Goal: Task Accomplishment & Management: Complete application form

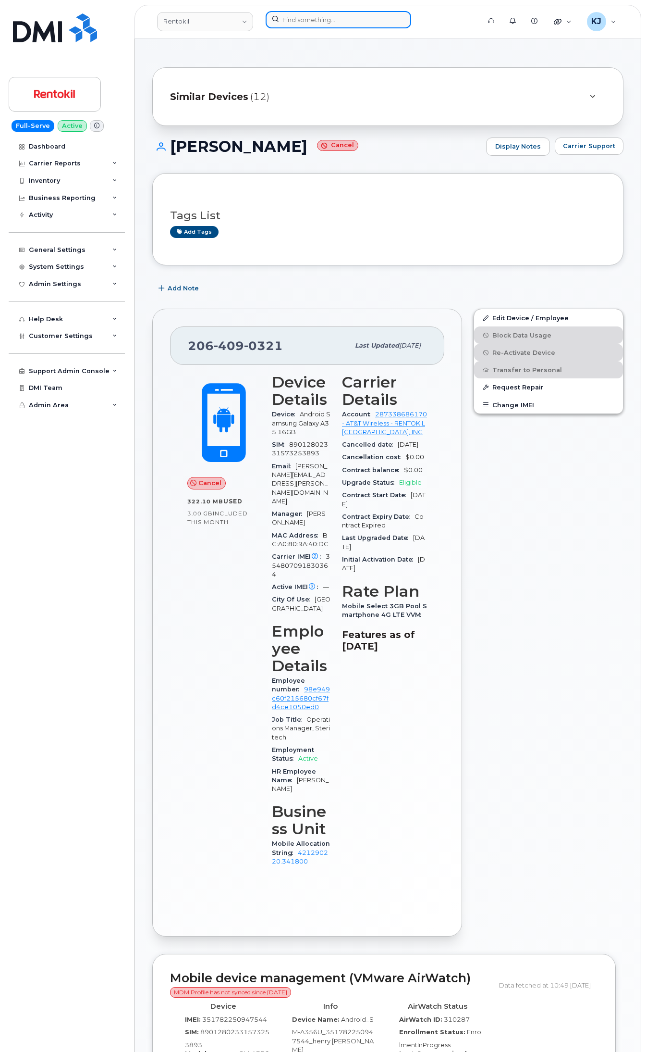
click at [309, 17] on input at bounding box center [339, 19] width 146 height 17
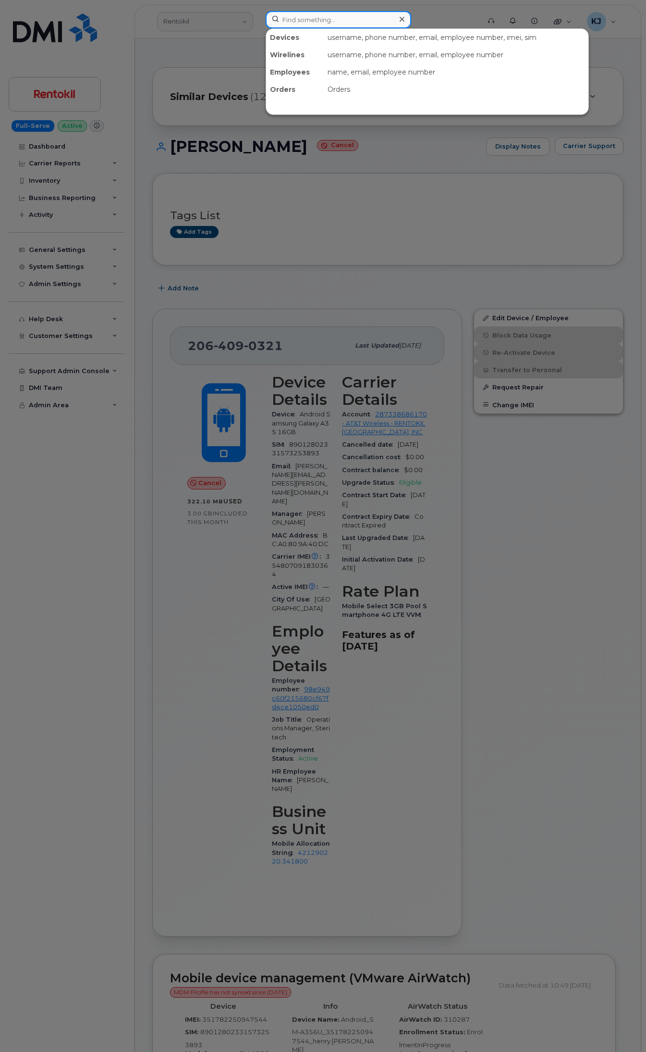
paste input "303108"
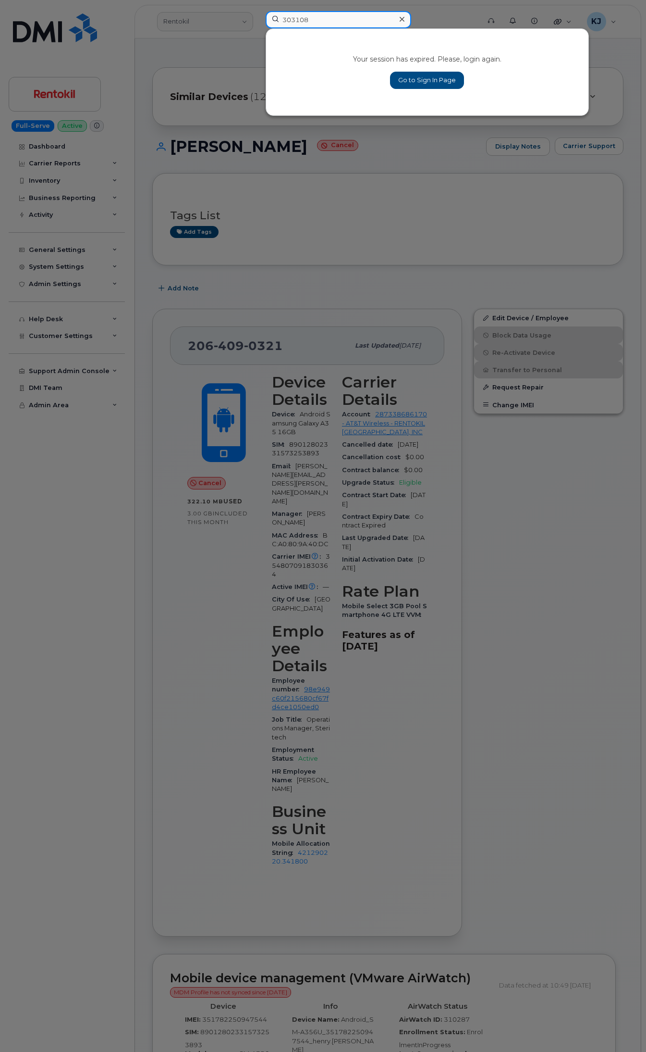
type input "303108"
click at [399, 17] on div at bounding box center [402, 19] width 14 height 14
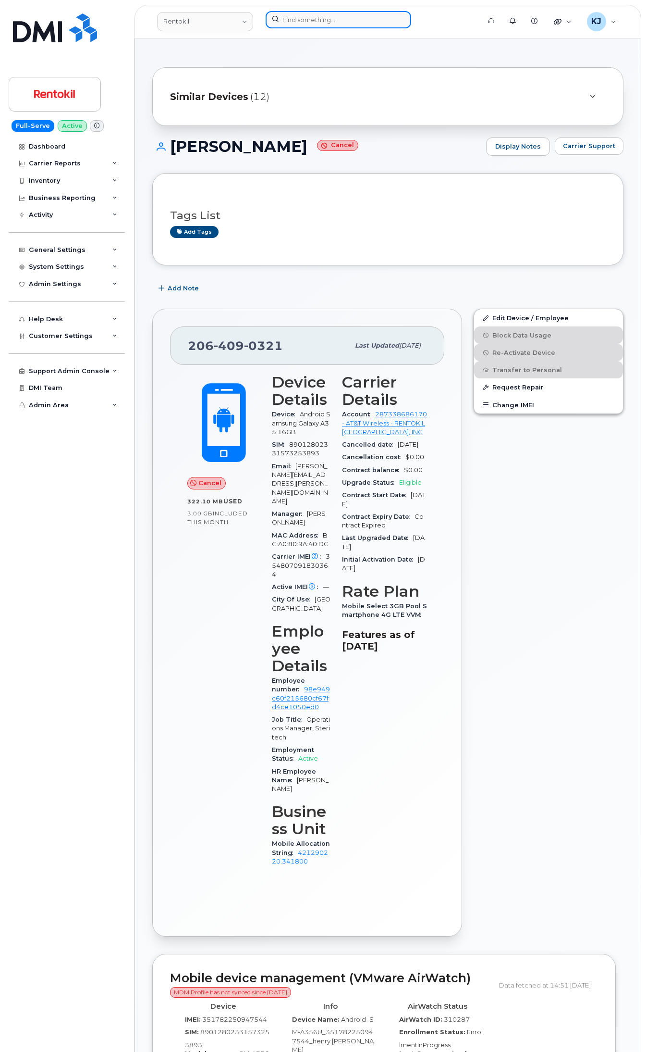
click at [311, 18] on input at bounding box center [339, 19] width 146 height 17
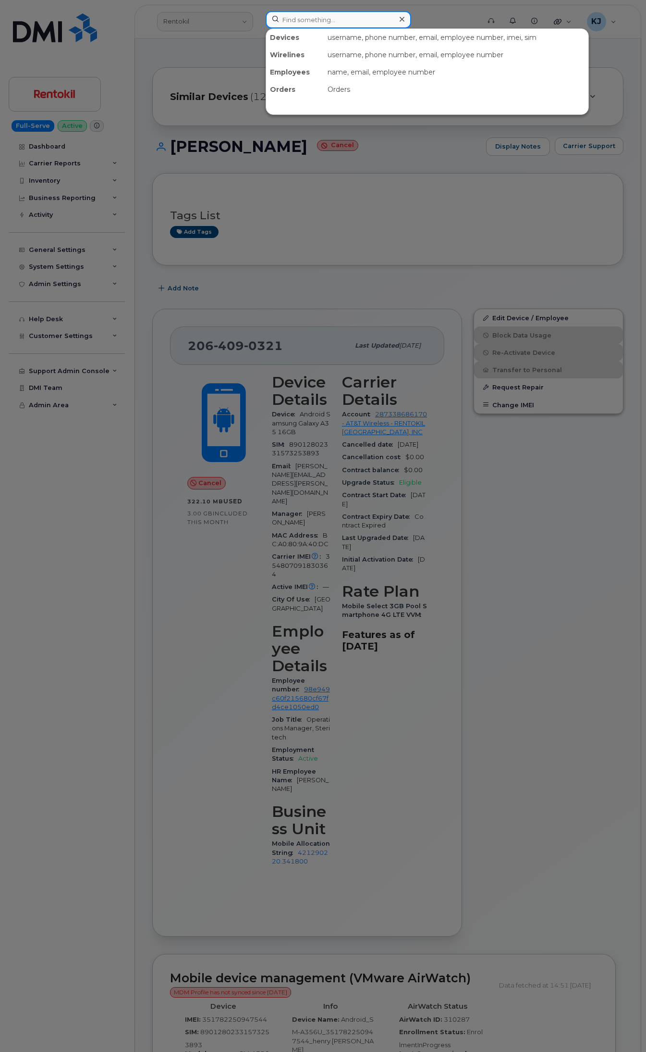
paste input "303108"
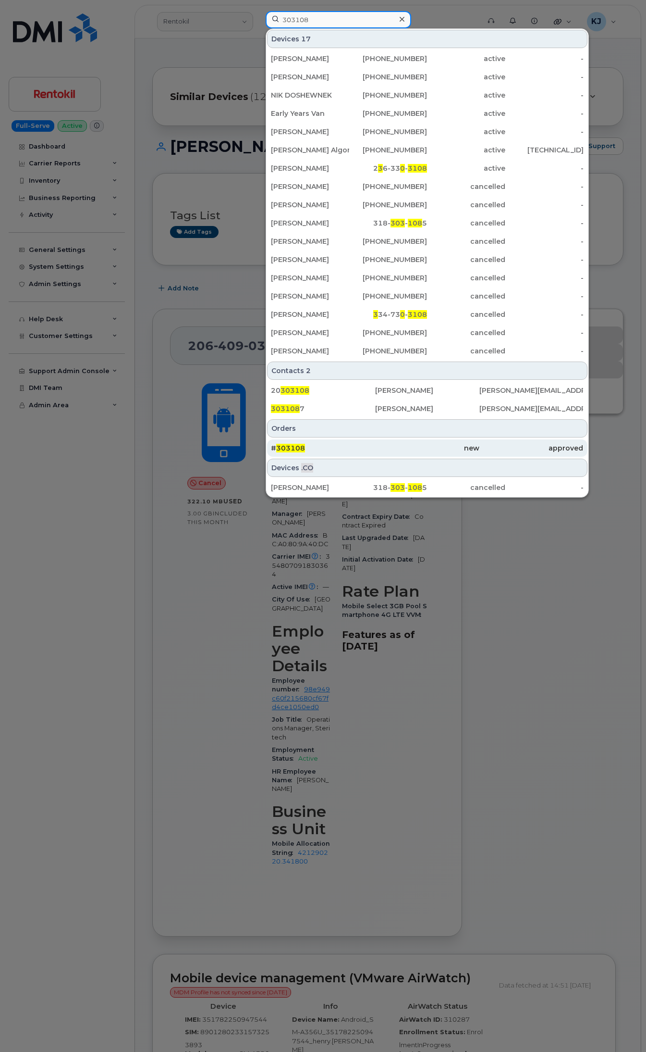
type input "303108"
click at [363, 452] on div "# 303108" at bounding box center [323, 448] width 104 height 10
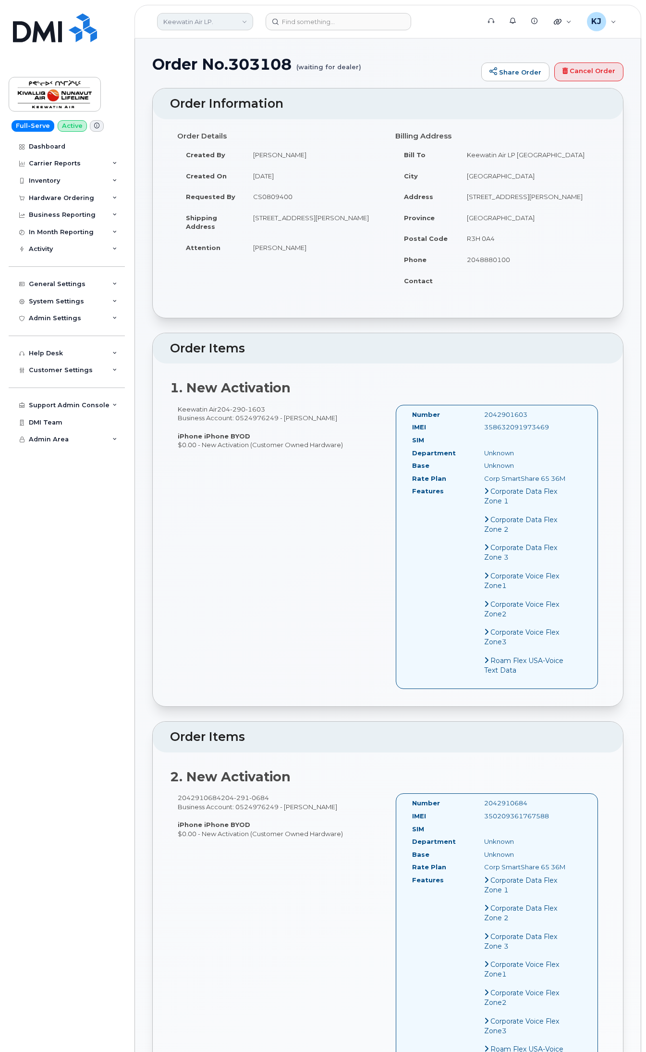
click at [207, 24] on link "Keewatin Air LP." at bounding box center [205, 21] width 96 height 17
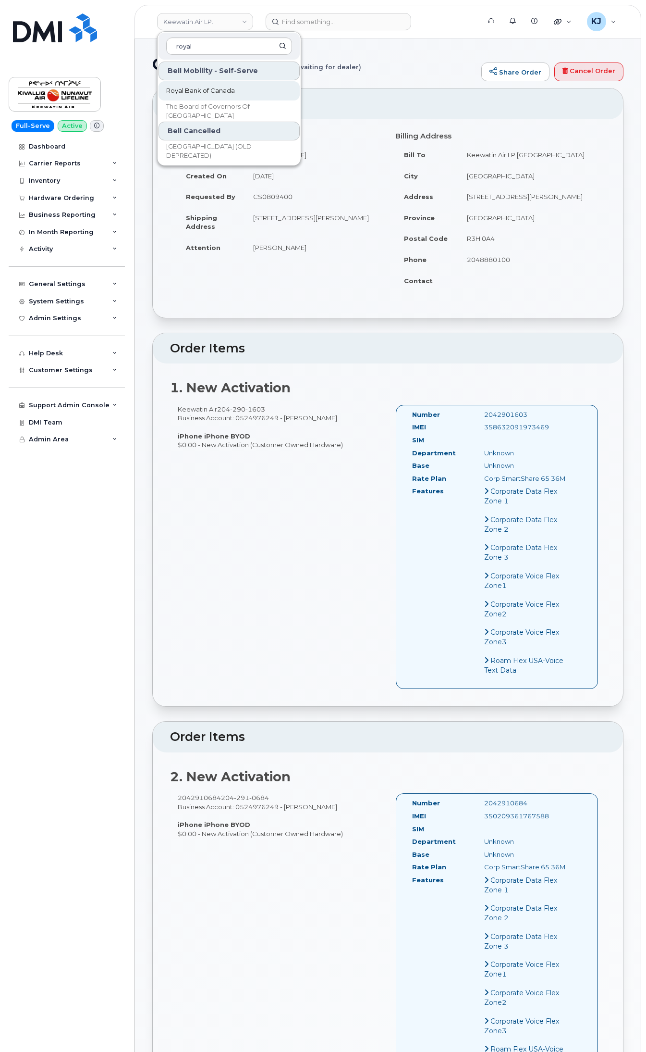
type input "royal"
click at [244, 95] on link "Royal Bank of Canada" at bounding box center [229, 90] width 141 height 19
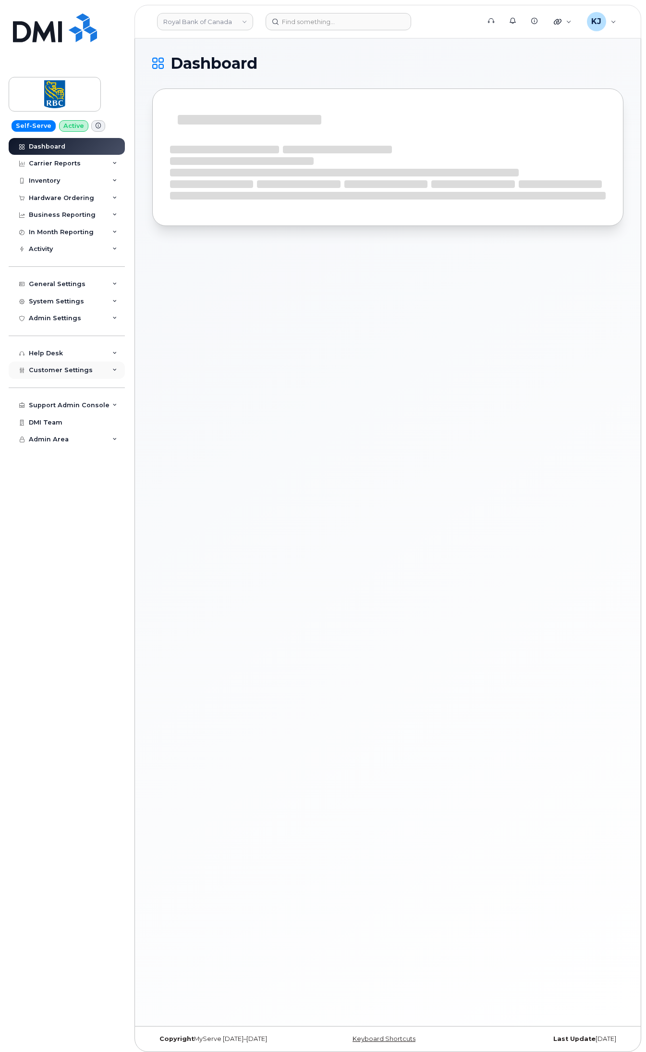
click at [102, 372] on div "Customer Settings" at bounding box center [67, 369] width 116 height 17
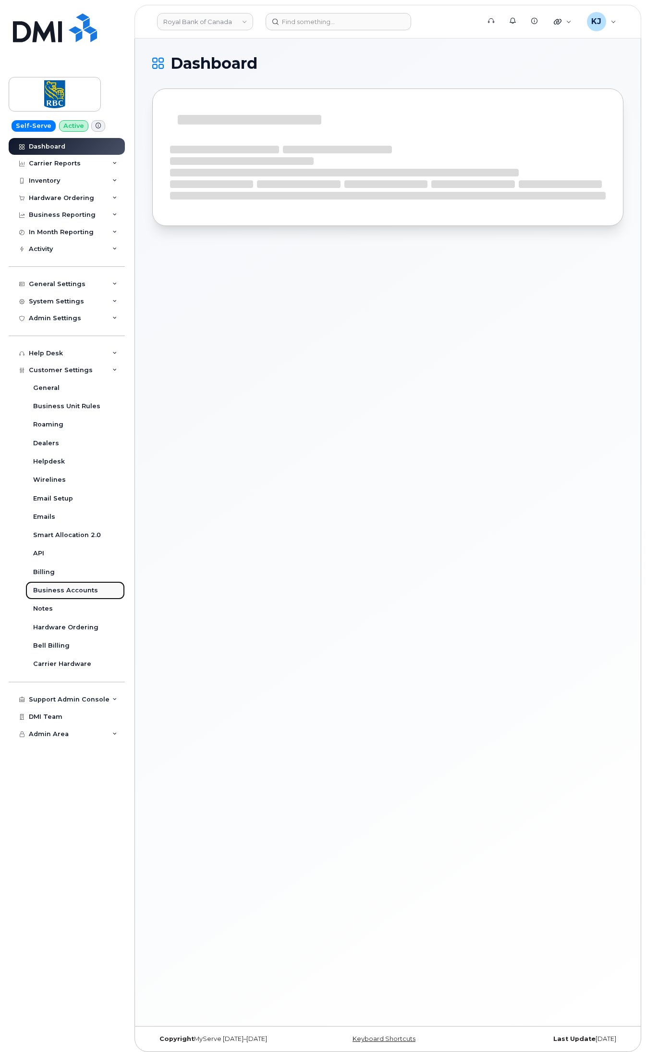
click at [63, 599] on link "Business Accounts" at bounding box center [74, 590] width 99 height 18
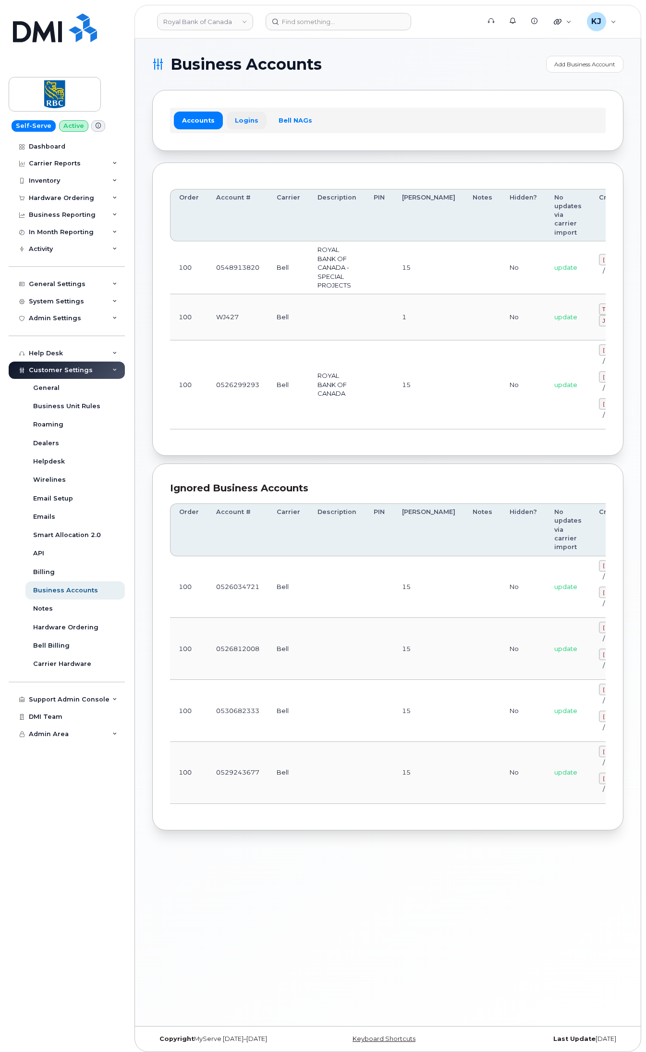
click at [247, 124] on link "Logins" at bounding box center [247, 120] width 40 height 17
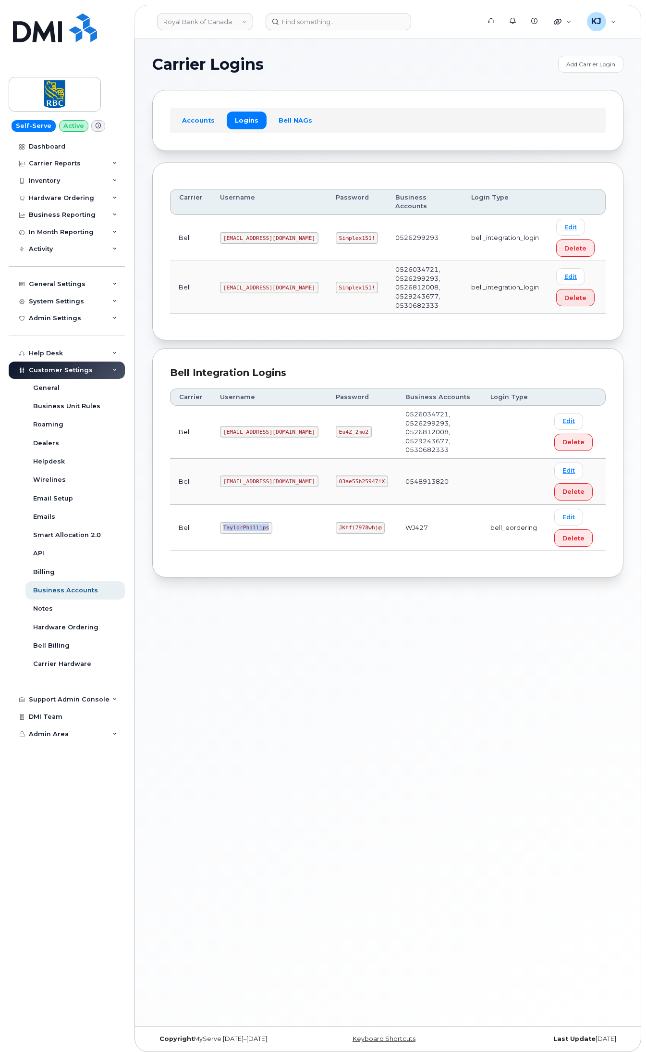
drag, startPoint x: 263, startPoint y: 513, endPoint x: 212, endPoint y: 515, distance: 51.0
click at [212, 515] on td "TaylorPhillips" at bounding box center [269, 528] width 116 height 46
drag, startPoint x: 310, startPoint y: 513, endPoint x: 351, endPoint y: 518, distance: 40.7
click at [351, 522] on code "JKhfi7978whj@" at bounding box center [360, 528] width 49 height 12
copy code "JKhfi7978whj@"
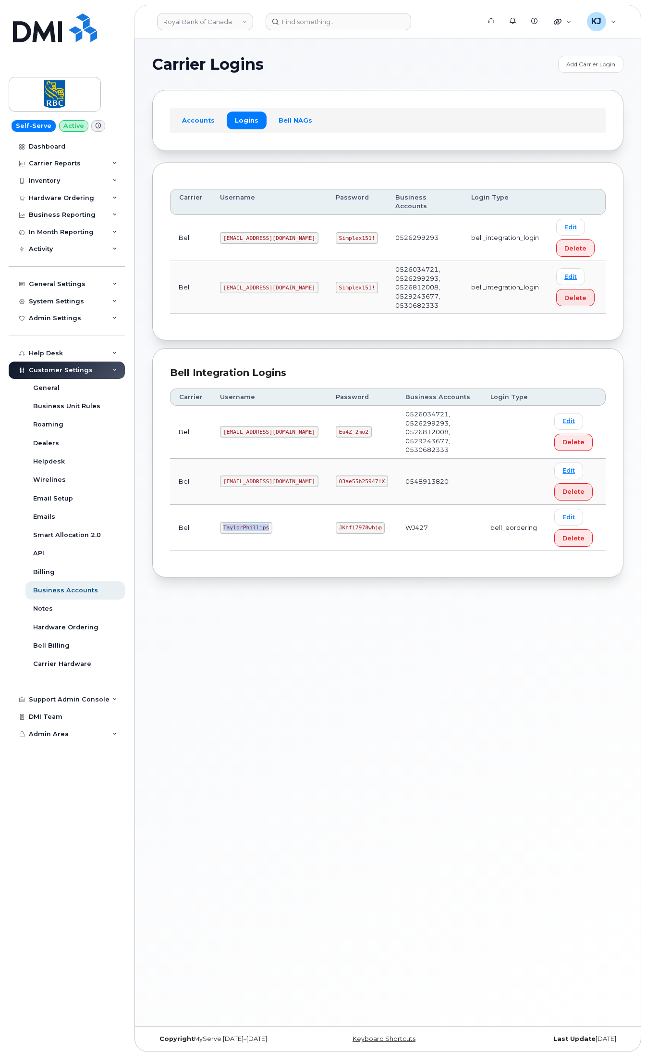
drag, startPoint x: 260, startPoint y: 513, endPoint x: 214, endPoint y: 516, distance: 45.7
click at [214, 516] on td "TaylorPhillips" at bounding box center [269, 528] width 116 height 46
copy code "TaylorPhillips"
drag, startPoint x: 312, startPoint y: 513, endPoint x: 349, endPoint y: 514, distance: 37.0
click at [349, 522] on code "JKhfi7978whj@" at bounding box center [360, 528] width 49 height 12
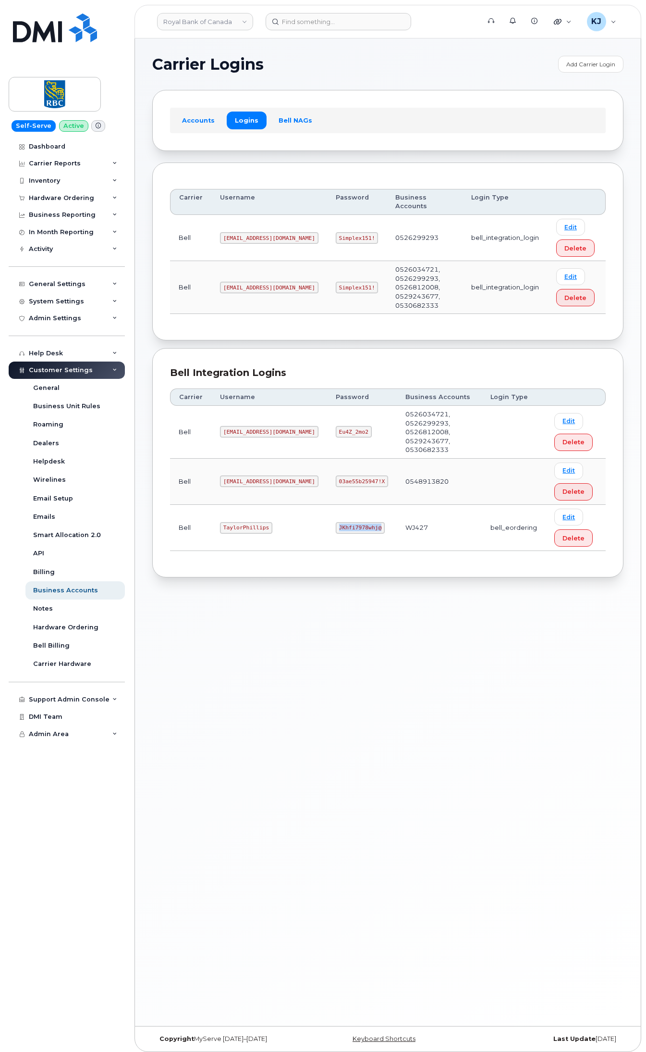
copy code "JKhfi7978whj@"
drag, startPoint x: 266, startPoint y: 513, endPoint x: 205, endPoint y: 513, distance: 60.6
click at [205, 513] on tr "Bell TaylorPhillips JKhfi7978whj@ WJ427 bell_eordering Edit Delete" at bounding box center [388, 528] width 436 height 46
copy tr "TaylorPhillips"
click at [336, 522] on code "JKhfi7978whj@" at bounding box center [360, 528] width 49 height 12
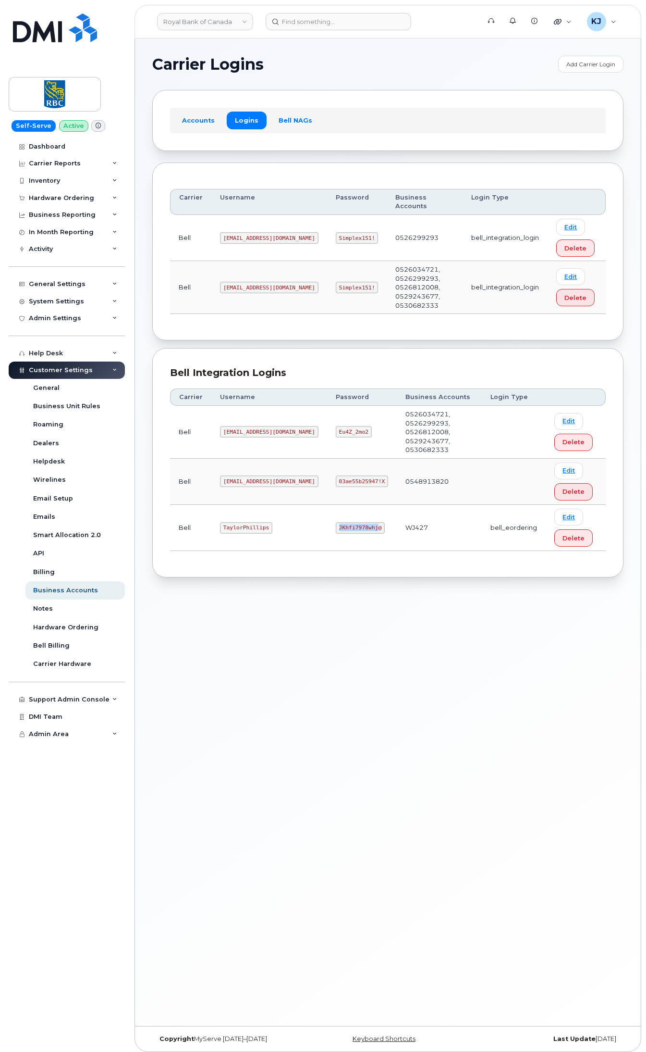
click at [336, 522] on code "JKhfi7978whj@" at bounding box center [360, 528] width 49 height 12
copy code "JKhfi7978whj"
click at [357, 540] on div "Carrier Username Password Business Accounts Login Type Bell taylorjpman@myserve…" at bounding box center [388, 470] width 436 height 180
drag, startPoint x: 350, startPoint y: 513, endPoint x: 309, endPoint y: 508, distance: 41.6
click at [327, 508] on td "JKhfi7978whj@" at bounding box center [362, 528] width 70 height 46
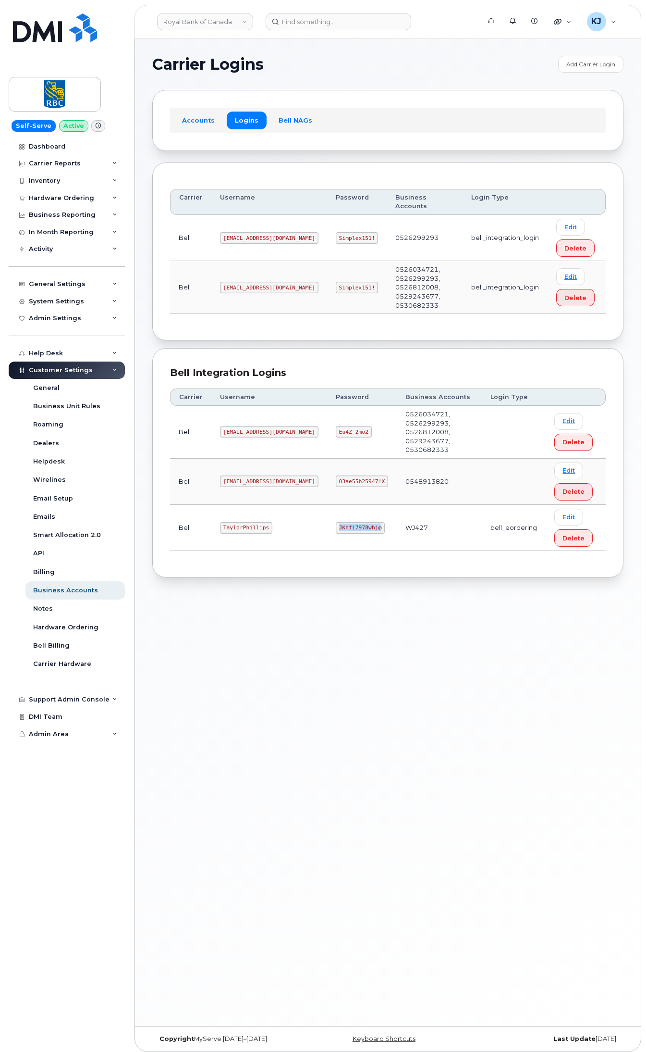
copy code "JKhfi7978whj@"
click at [311, 24] on input at bounding box center [339, 21] width 146 height 17
paste input "298786"
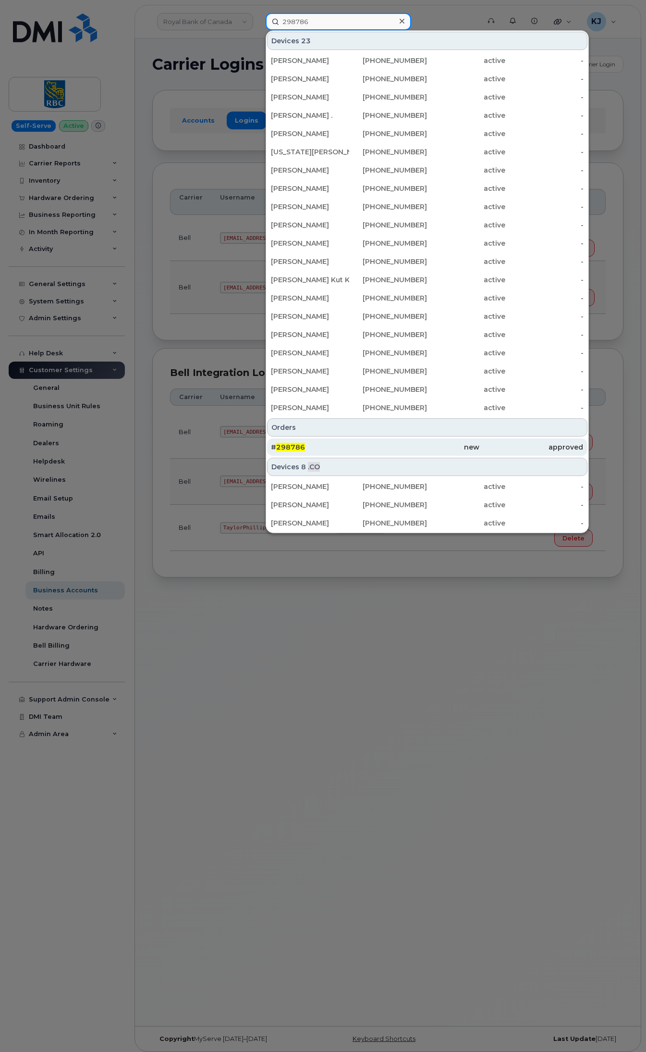
type input "298786"
click at [364, 445] on div "# 298786" at bounding box center [323, 447] width 104 height 10
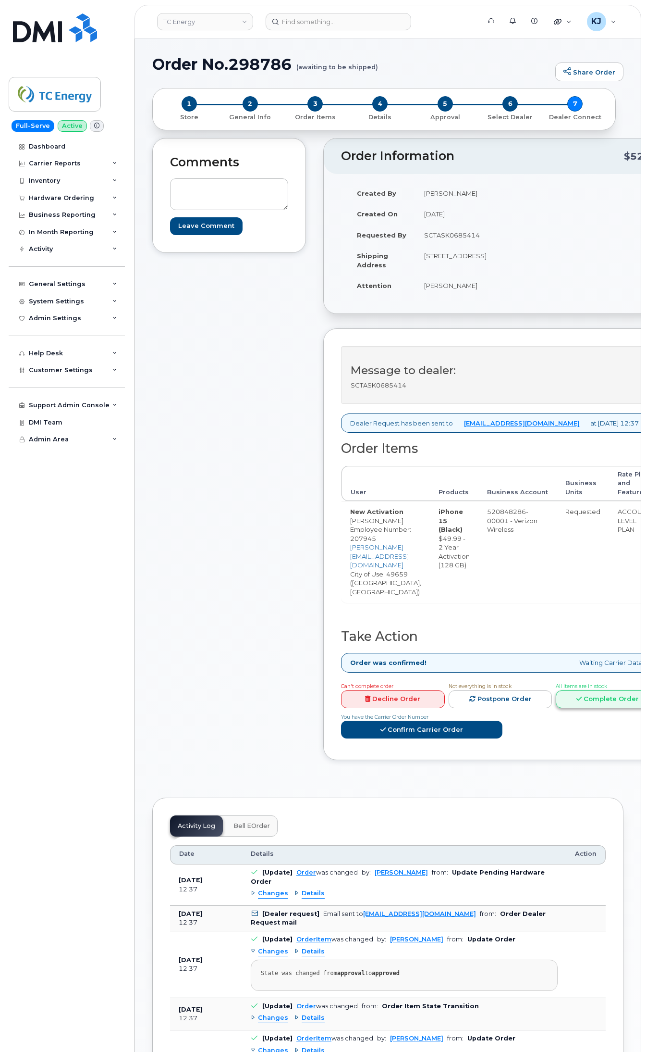
click at [556, 690] on link "Complete Order" at bounding box center [608, 699] width 104 height 18
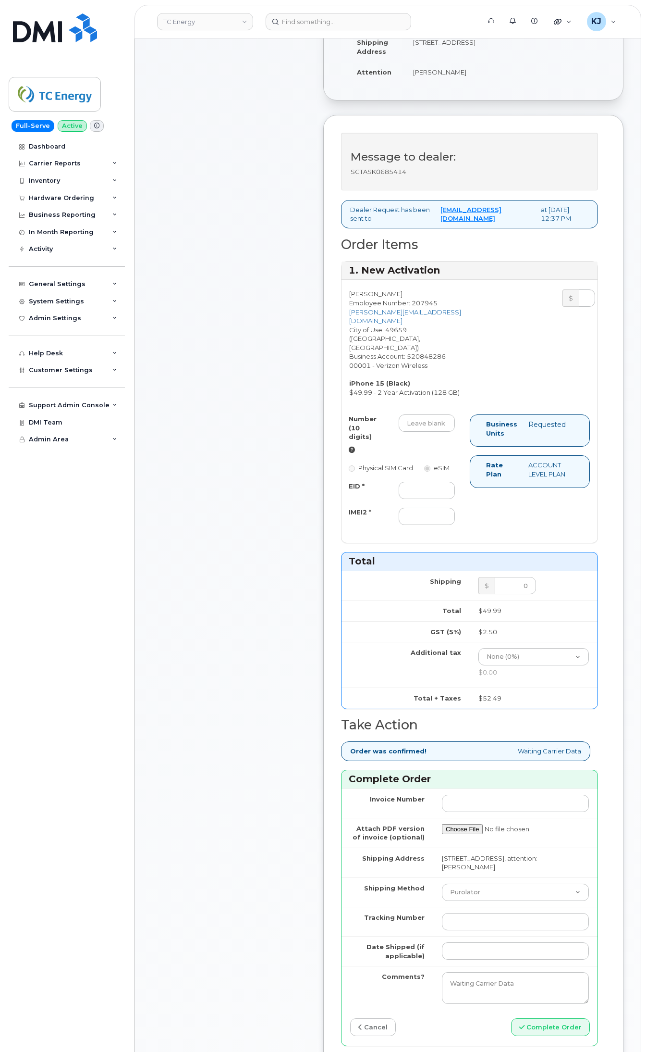
scroll to position [120, 0]
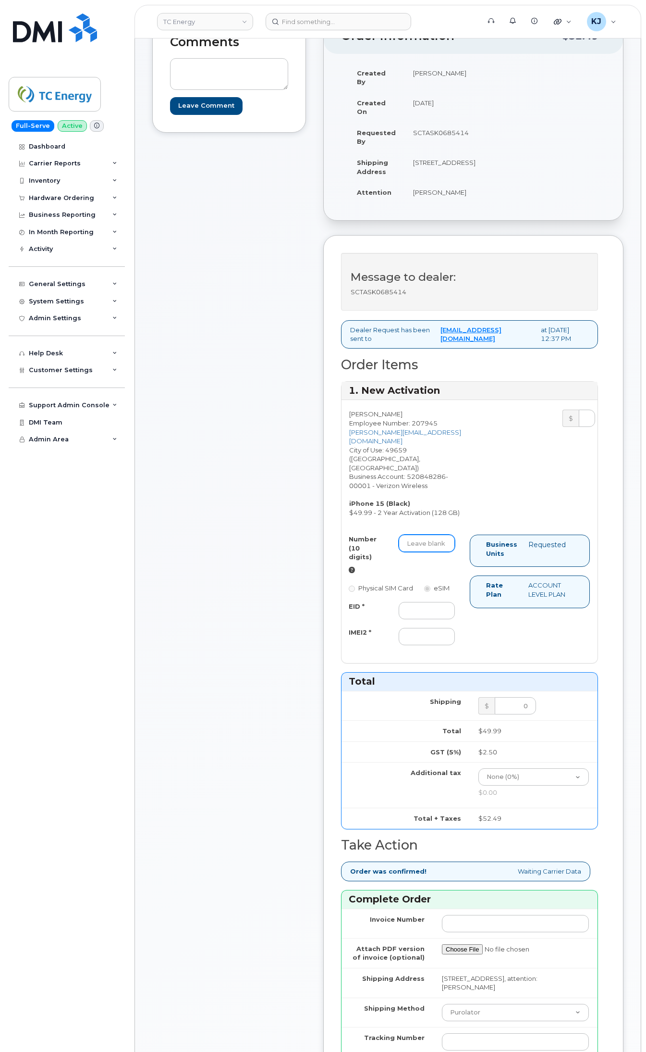
click at [426, 544] on input "Number (10 digits)" at bounding box center [427, 542] width 56 height 17
paste input "[PHONE_NUMBER]"
click at [429, 544] on input "231-495-1014" at bounding box center [427, 542] width 56 height 17
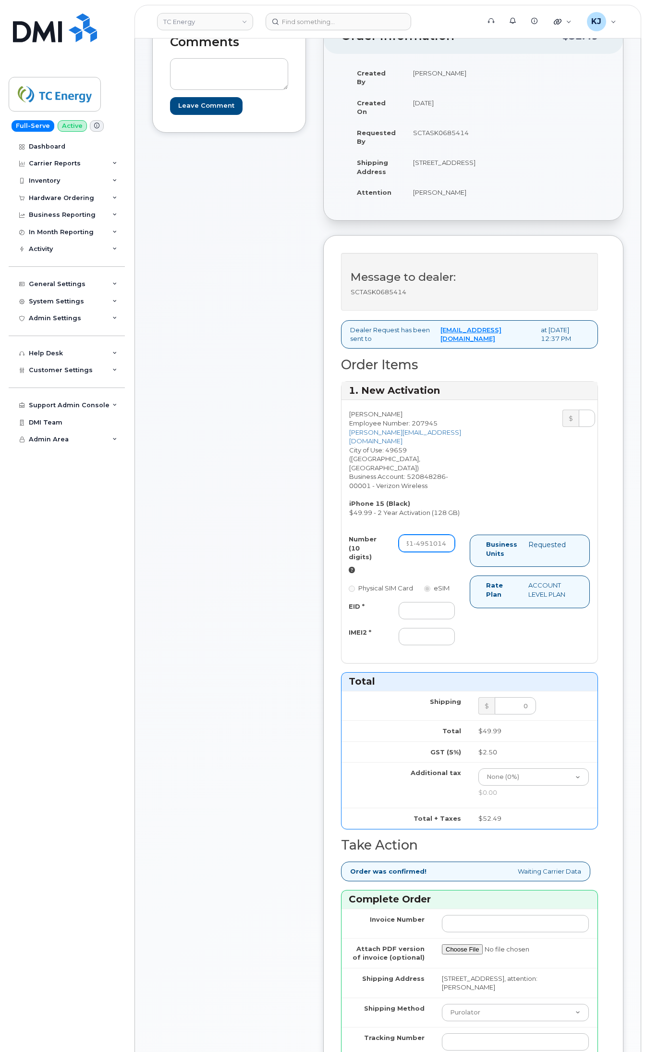
click at [416, 544] on input "231-4951014" at bounding box center [427, 542] width 56 height 17
drag, startPoint x: 408, startPoint y: 544, endPoint x: 307, endPoint y: 541, distance: 101.0
click at [307, 541] on div "Comments Leave Comment Order Information $52.49 Created By Devon Zellars Create…" at bounding box center [387, 612] width 471 height 1189
type input "2314951014"
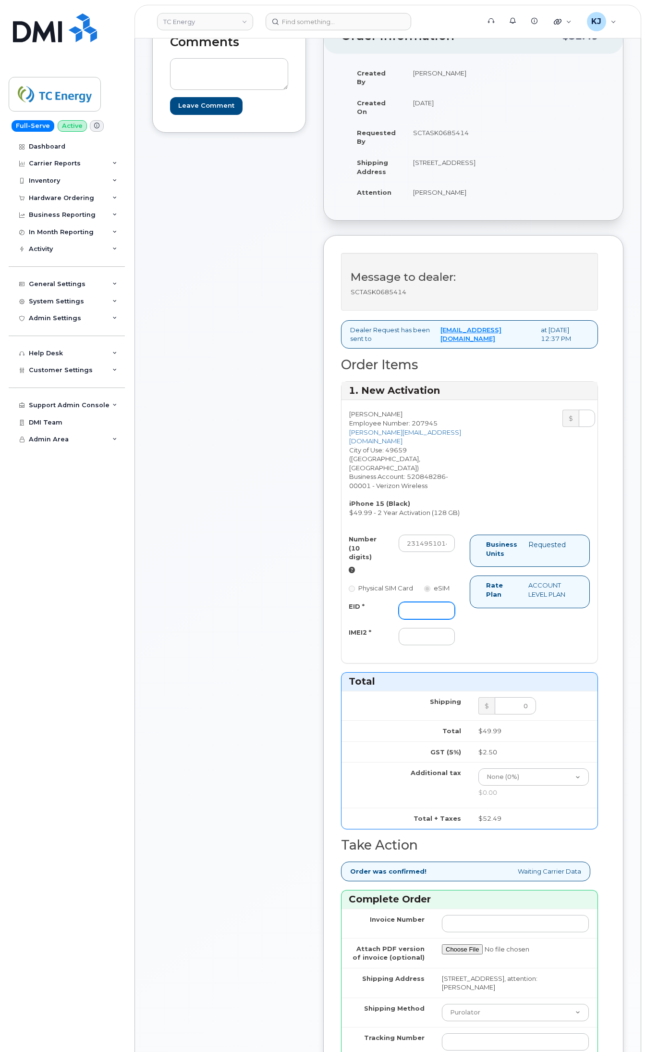
click at [419, 603] on input "EID *" at bounding box center [427, 610] width 56 height 17
click at [424, 603] on input "EID *" at bounding box center [427, 610] width 56 height 17
paste input "357491837357276"
type input "357491837357276"
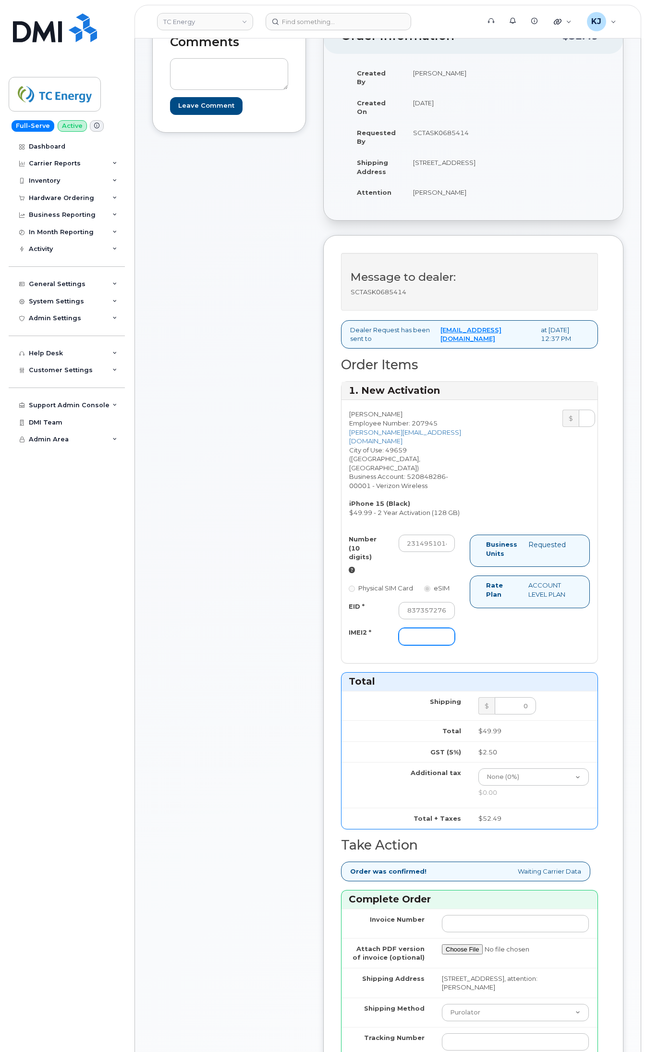
click at [433, 628] on input "IMEI2 *" at bounding box center [427, 636] width 56 height 17
paste input "357491837357276"
type input "357491837357276"
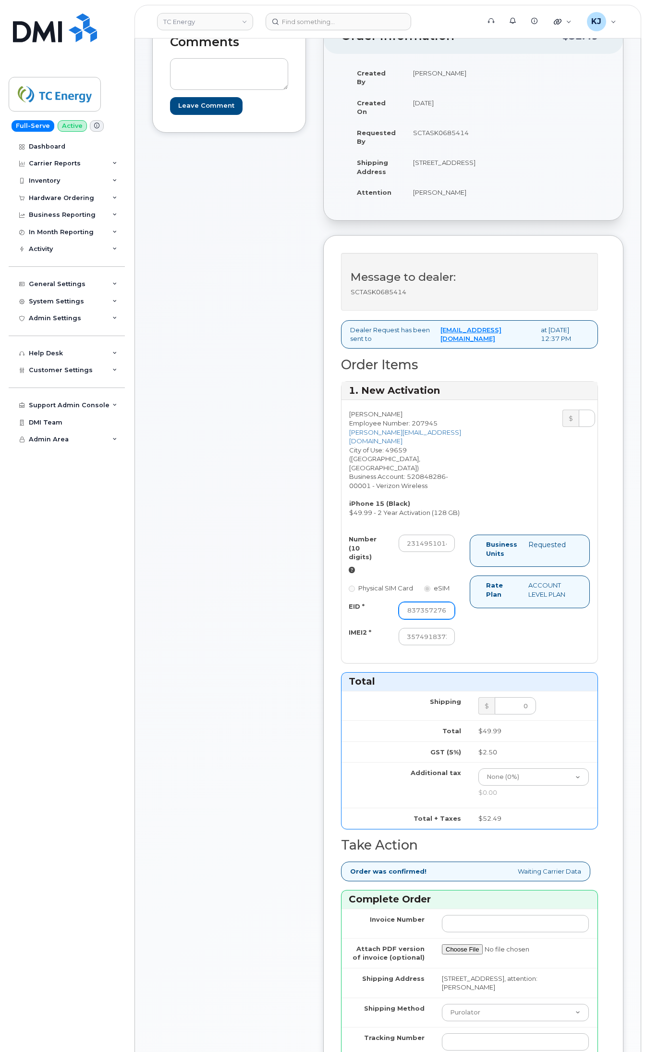
drag, startPoint x: 407, startPoint y: 602, endPoint x: 572, endPoint y: 601, distance: 165.3
click at [572, 601] on div "Number (10 digits) 2314951014 Physical SIM Card eSIM EID * 357491837357276 IMEI…" at bounding box center [470, 593] width 256 height 119
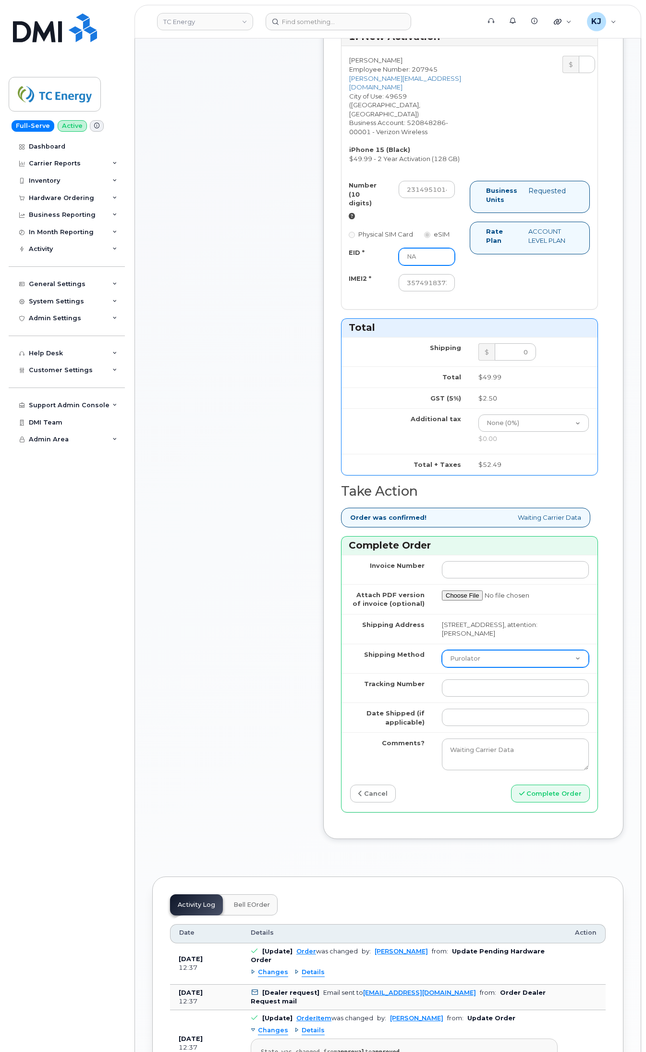
scroll to position [541, 0]
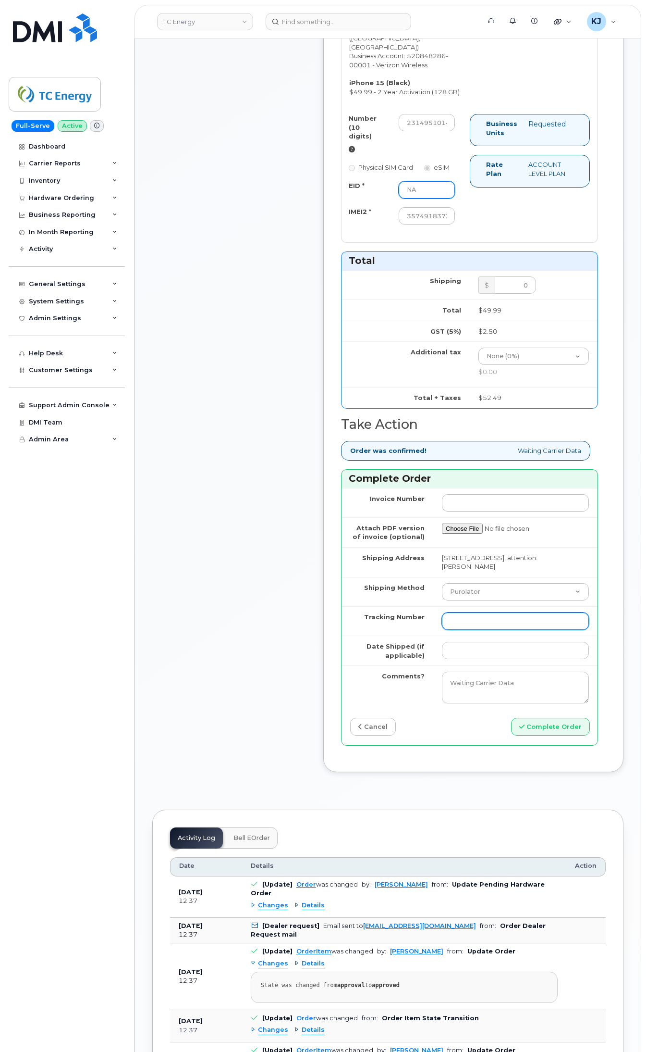
type input "NA"
click at [474, 621] on input "Tracking Number" at bounding box center [515, 620] width 147 height 17
type input "na"
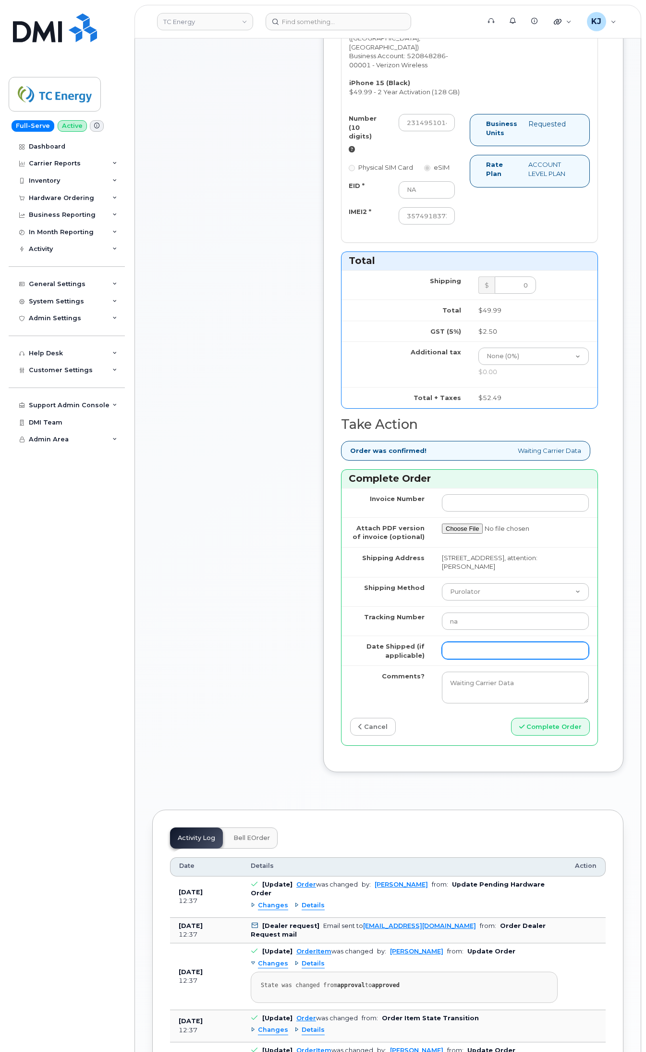
click at [457, 659] on input "Date Shipped (if applicable)" at bounding box center [515, 650] width 147 height 17
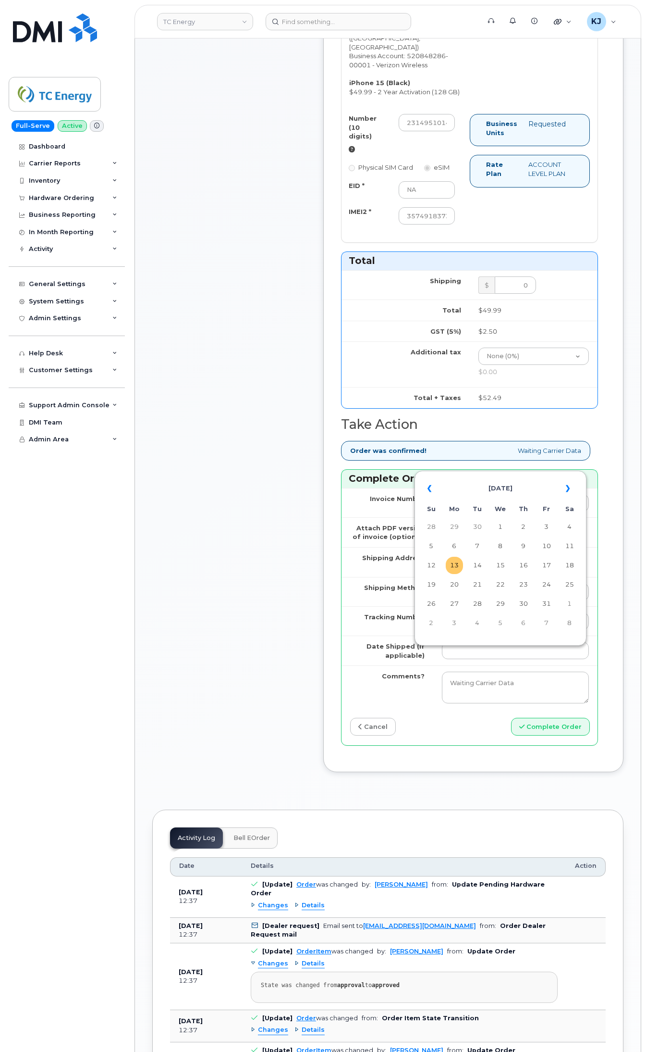
click at [455, 565] on td "13" at bounding box center [454, 565] width 17 height 17
type input "2025-10-13"
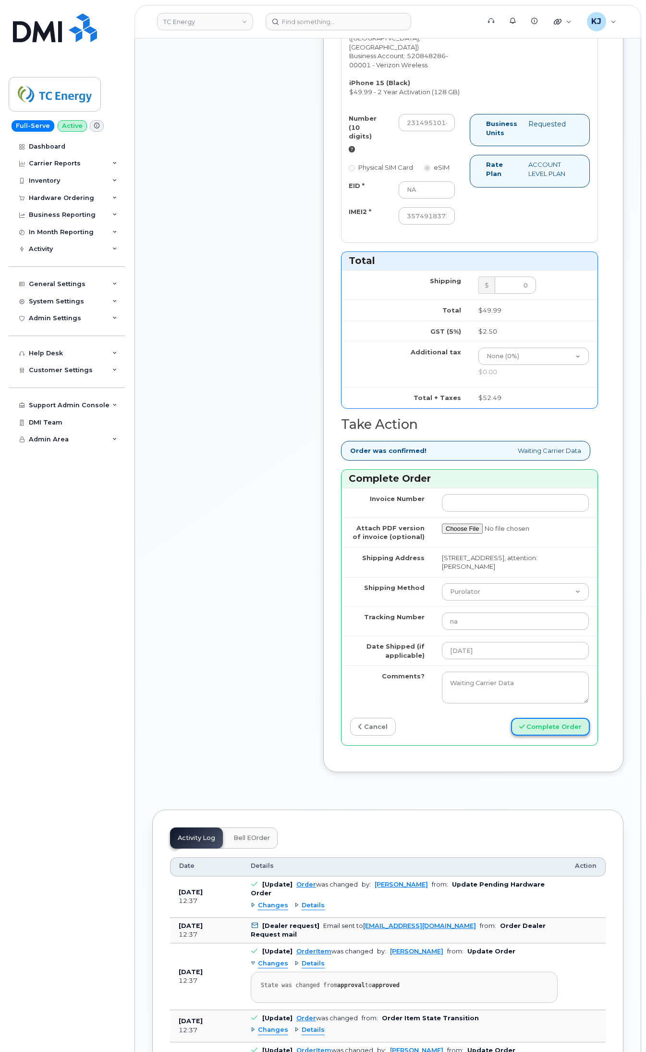
click at [564, 728] on button "Complete Order" at bounding box center [550, 727] width 79 height 18
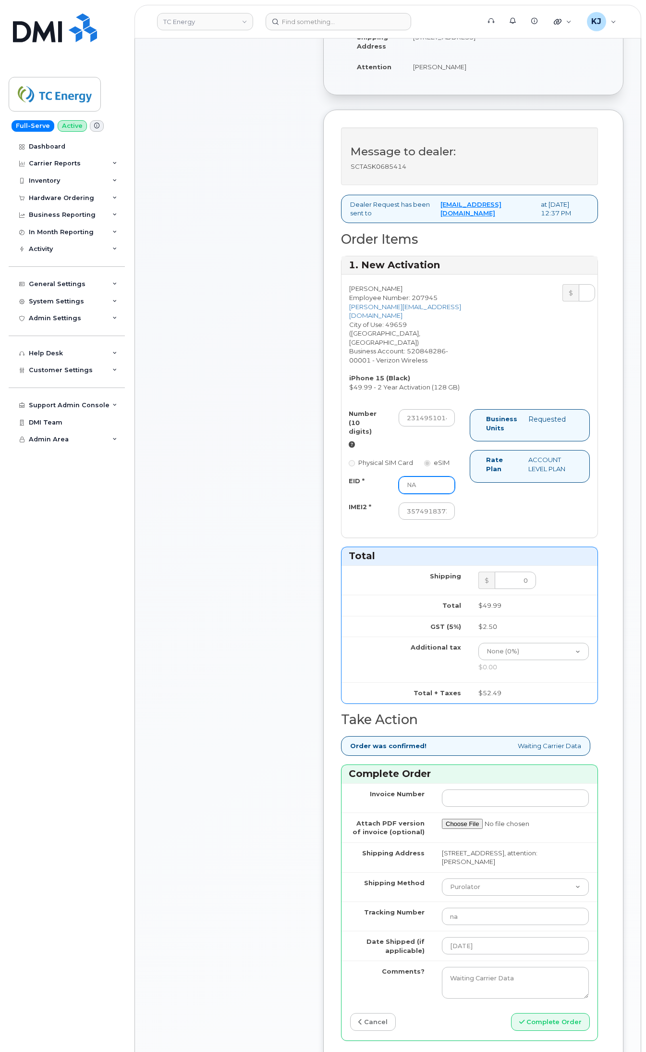
scroll to position [240, 0]
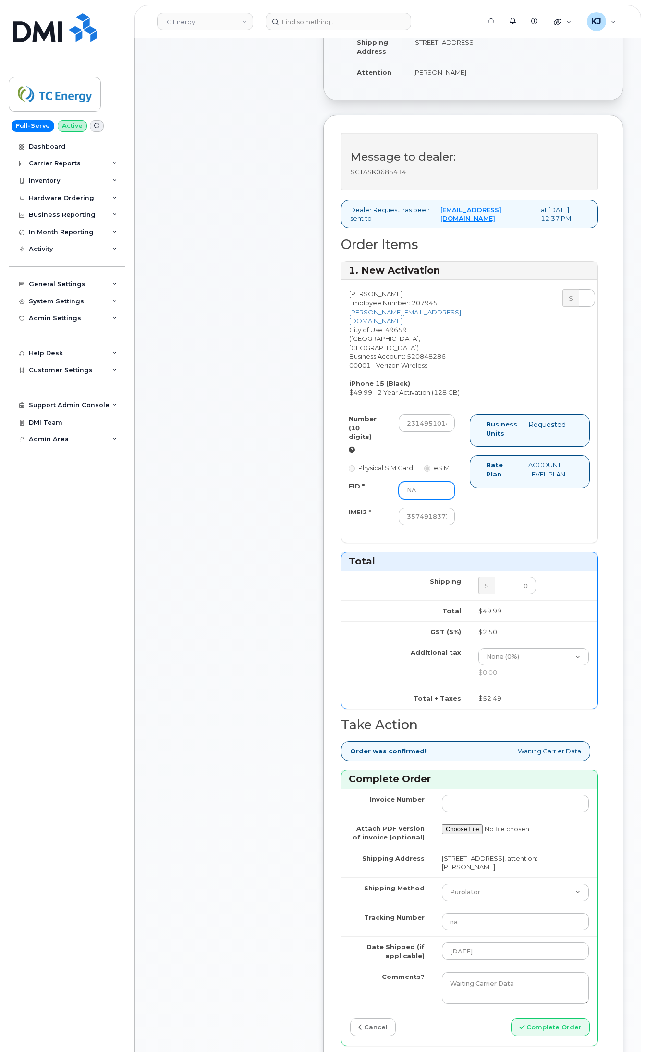
drag, startPoint x: 433, startPoint y: 482, endPoint x: 355, endPoint y: 480, distance: 78.4
click at [355, 482] on div "EID * NA" at bounding box center [402, 490] width 121 height 17
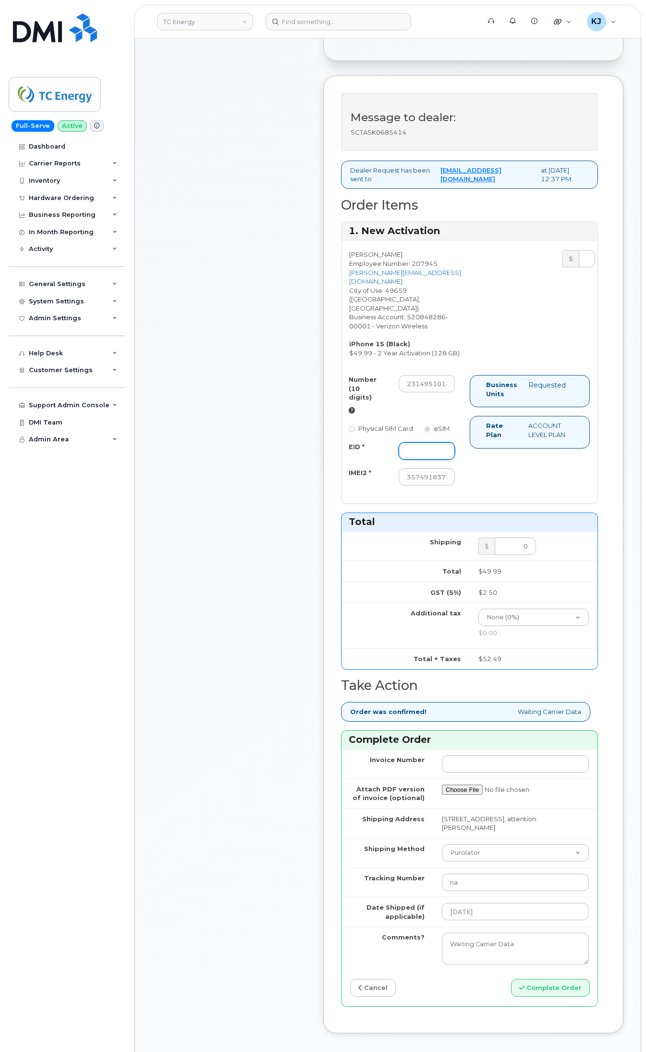
scroll to position [601, 0]
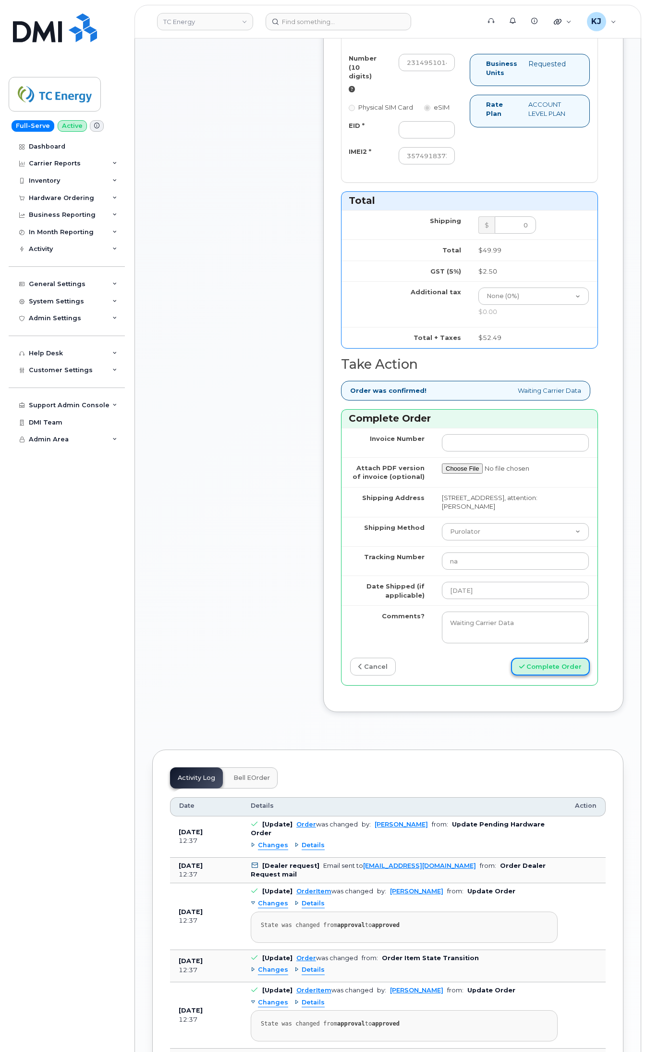
click at [553, 670] on button "Complete Order" at bounding box center [550, 666] width 79 height 18
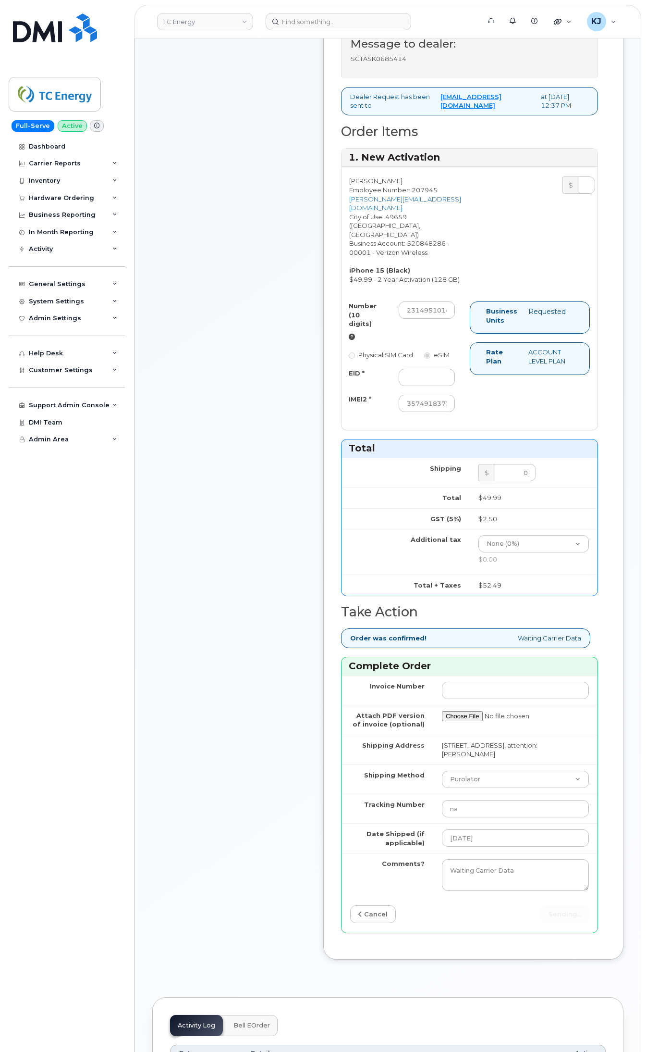
scroll to position [240, 0]
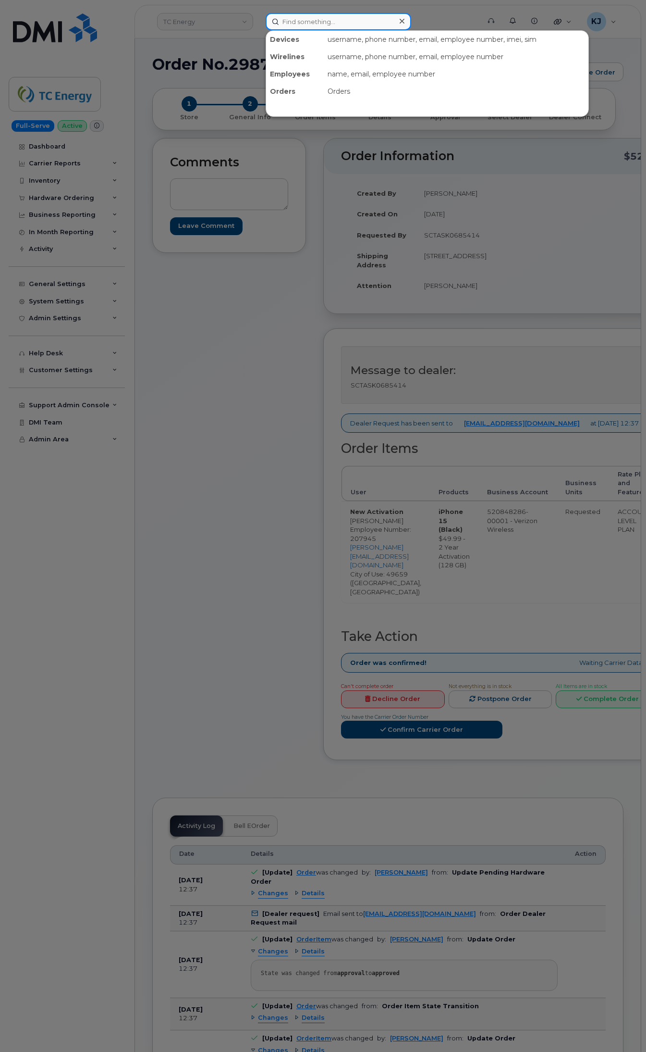
click at [333, 20] on input at bounding box center [339, 21] width 146 height 17
paste input "[PHONE_NUMBER]"
type input "[PHONE_NUMBER]"
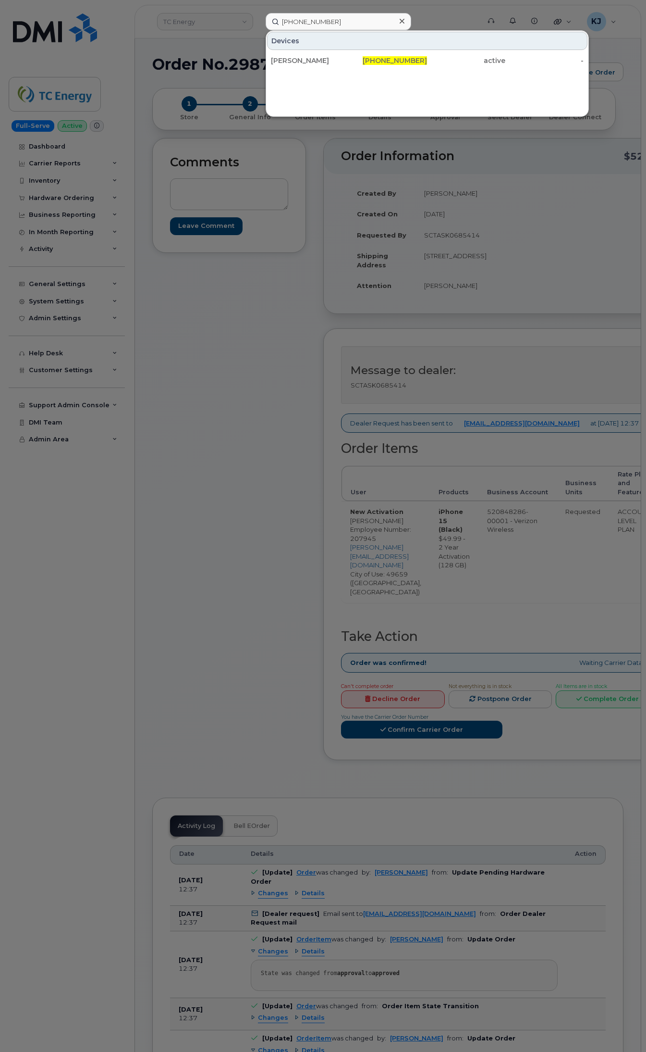
click at [397, 50] on div "Devices" at bounding box center [427, 41] width 321 height 18
click at [396, 57] on span "231-495-1014" at bounding box center [395, 60] width 64 height 9
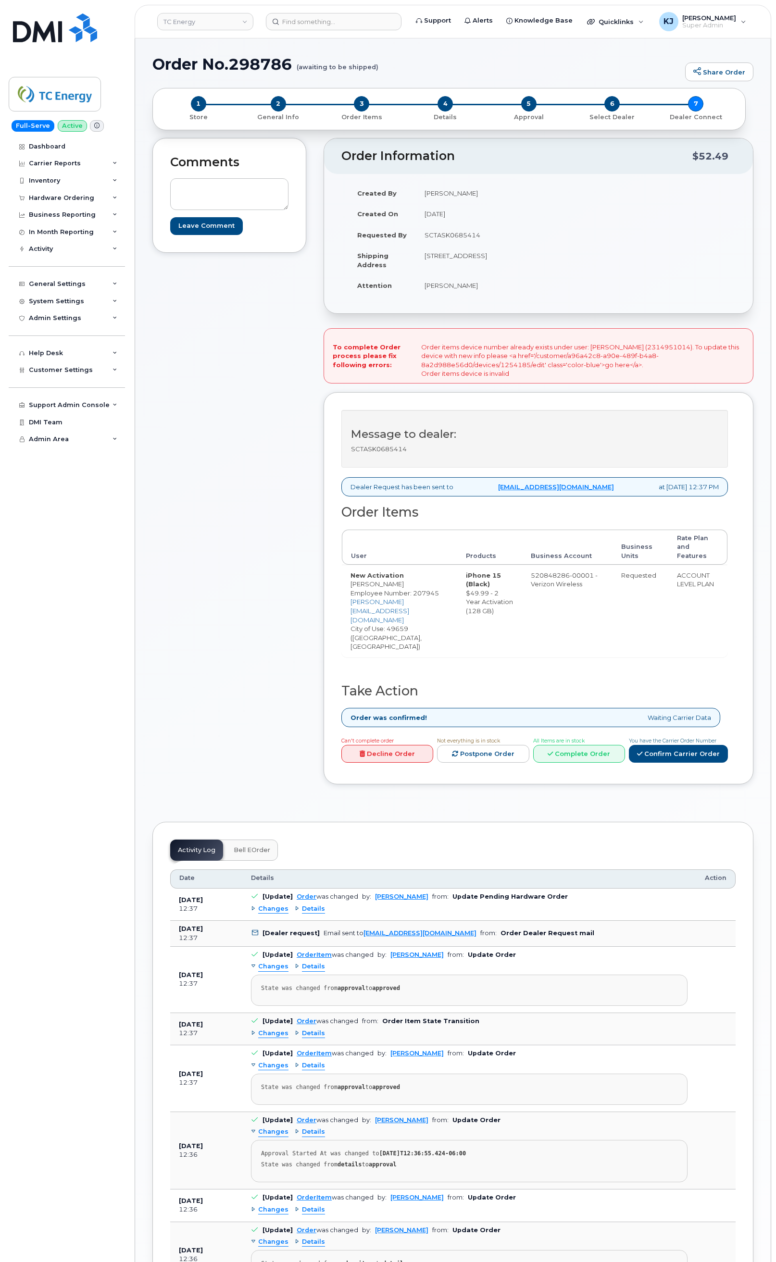
drag, startPoint x: 489, startPoint y: 596, endPoint x: 451, endPoint y: 595, distance: 37.5
click at [451, 595] on tr "New Activation [PERSON_NAME] Employee Number: 207945 [PERSON_NAME][EMAIL_ADDRES…" at bounding box center [534, 611] width 385 height 92
click at [583, 641] on td "520848286-00001 - Verizon Wireless" at bounding box center [567, 611] width 90 height 92
click at [62, 33] on img at bounding box center [55, 27] width 84 height 29
